Goal: Task Accomplishment & Management: Use online tool/utility

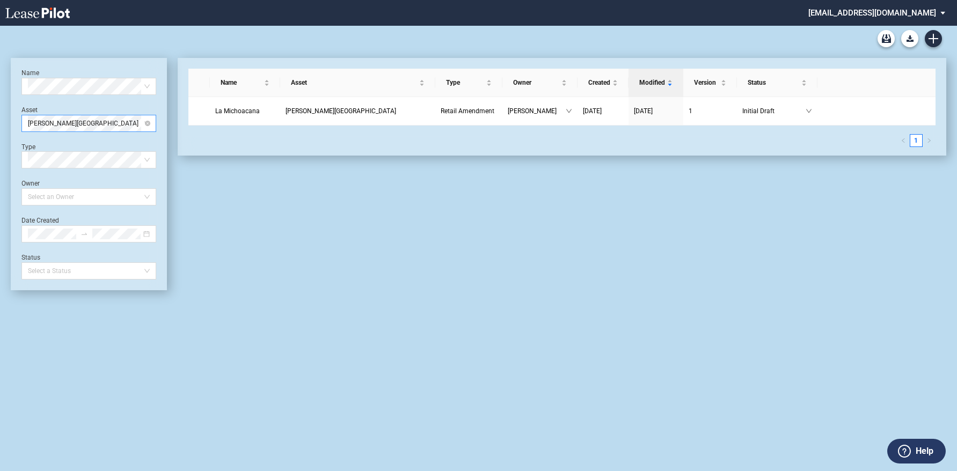
click at [144, 128] on span "[PERSON_NAME][GEOGRAPHIC_DATA]" at bounding box center [89, 123] width 122 height 16
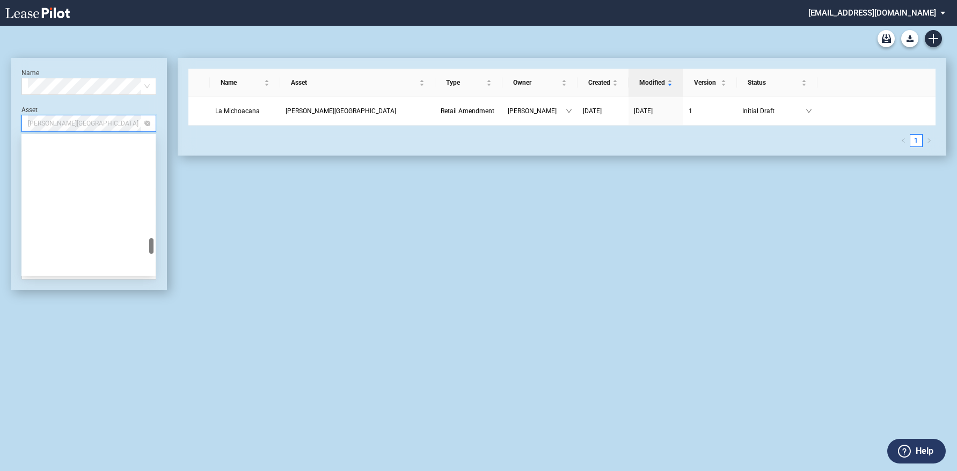
scroll to position [876, 0]
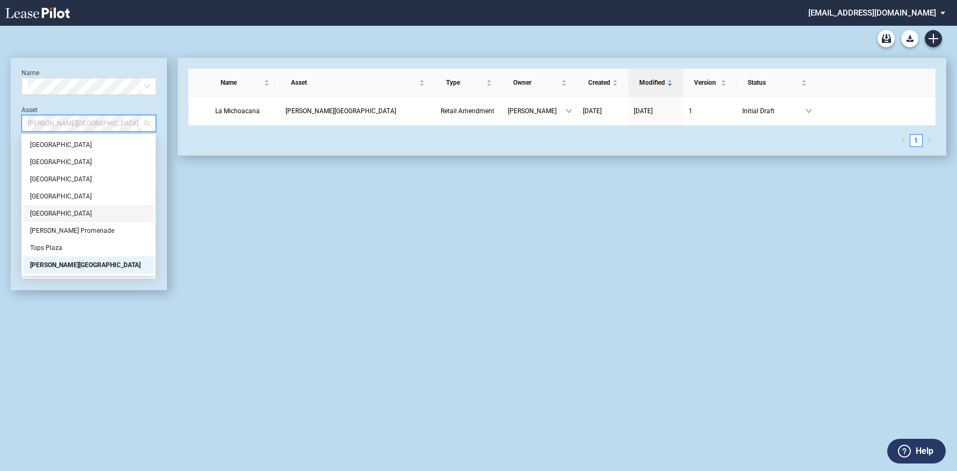
click at [92, 211] on div "[GEOGRAPHIC_DATA]" at bounding box center [88, 213] width 117 height 11
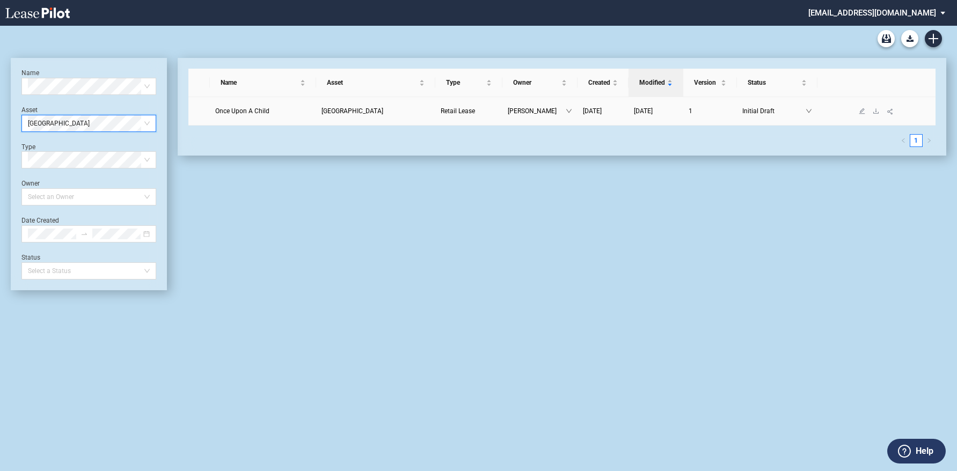
click at [257, 110] on span "Once Upon A Child" at bounding box center [242, 111] width 54 height 8
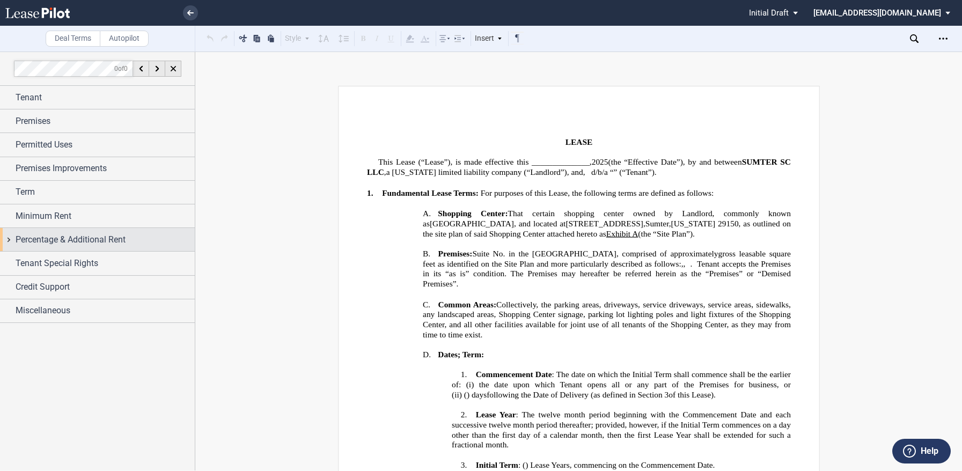
click at [65, 239] on span "Percentage & Additional Rent" at bounding box center [71, 239] width 110 height 13
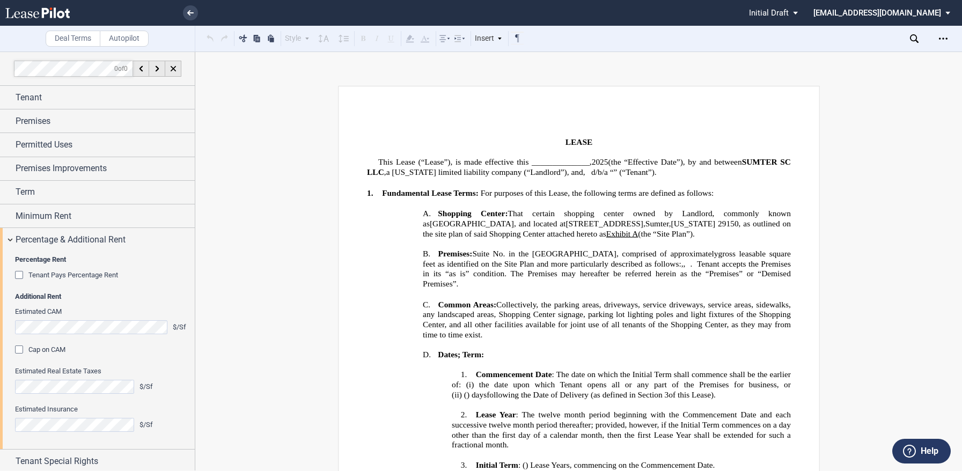
click at [21, 348] on div "Cap on CAM" at bounding box center [20, 351] width 11 height 11
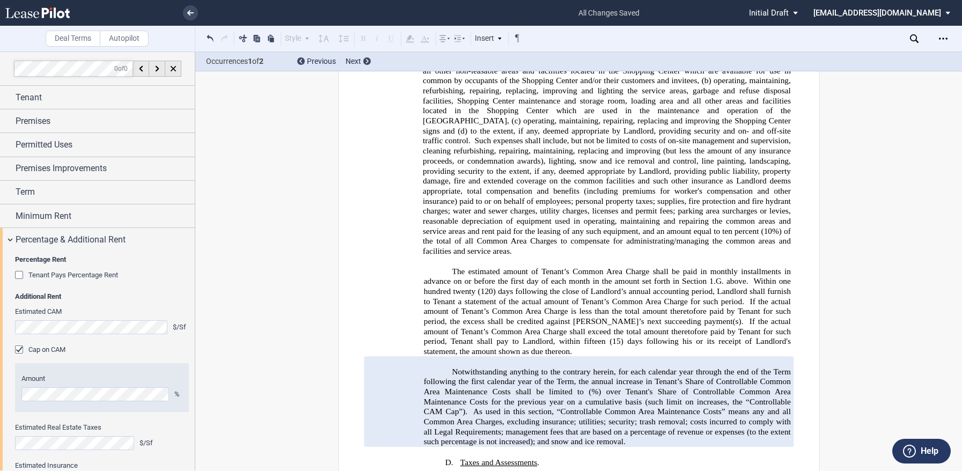
scroll to position [2285, 0]
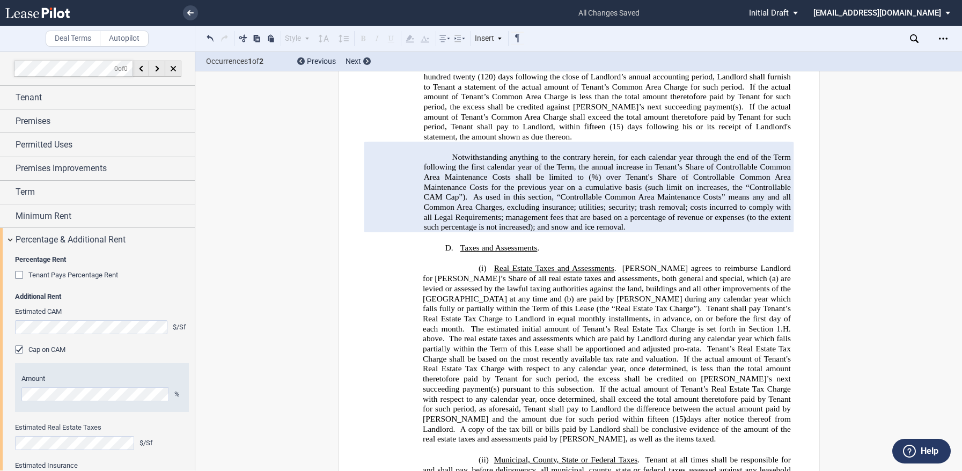
click at [18, 353] on div "Cap on CAM" at bounding box center [20, 351] width 11 height 11
